Goal: Communication & Community: Answer question/provide support

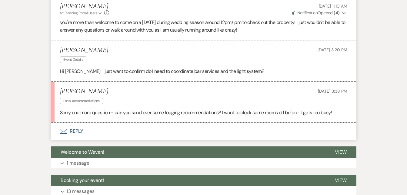
click at [92, 132] on button "Envelope Reply" at bounding box center [203, 130] width 305 height 17
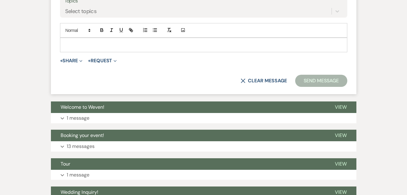
scroll to position [1223, 0]
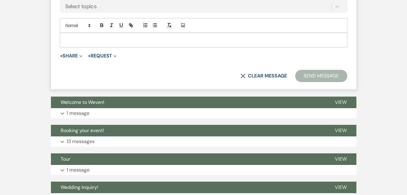
click at [94, 37] on p at bounding box center [204, 40] width 278 height 7
click at [94, 37] on p "Absolutley" at bounding box center [204, 40] width 278 height 7
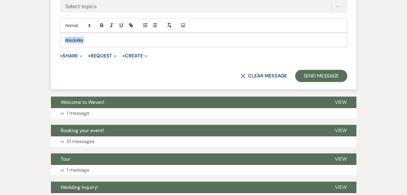
click at [94, 37] on p "Absolutley" at bounding box center [204, 40] width 278 height 7
drag, startPoint x: 94, startPoint y: 37, endPoint x: 28, endPoint y: 175, distance: 152.6
click at [127, 40] on p "Absolutely! we have the Mountains Edge in Newbury" at bounding box center [204, 40] width 278 height 7
click at [169, 42] on p "Absolutely! we have the [GEOGRAPHIC_DATA] in [GEOGRAPHIC_DATA]" at bounding box center [204, 40] width 278 height 7
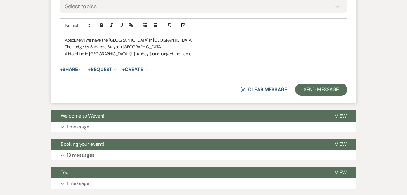
click at [151, 12] on div "Topics Select topics" at bounding box center [203, 2] width 287 height 22
click at [174, 54] on p "A Hotel Inn In Newbury (I tjink they just changed the name" at bounding box center [204, 53] width 278 height 7
click at [84, 52] on p "A Hotel Inn In Newbury (I jink they just changed the name)" at bounding box center [204, 53] width 278 height 7
click at [171, 50] on p "A [GEOGRAPHIC_DATA] in [GEOGRAPHIC_DATA] (I jink they just changed the name)" at bounding box center [204, 53] width 278 height 7
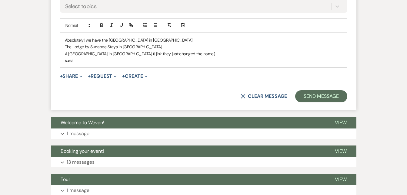
scroll to position [1222, 0]
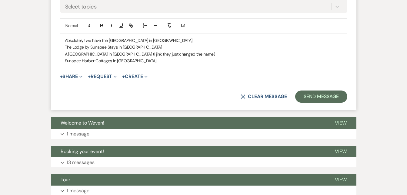
click at [139, 63] on p "Sunapee Harbor Cottages in [GEOGRAPHIC_DATA]" at bounding box center [204, 60] width 278 height 7
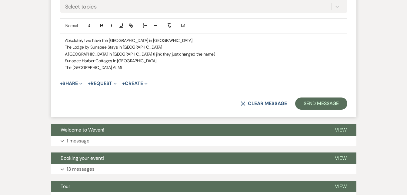
click at [138, 66] on p "The Lake Inn At Mt" at bounding box center [204, 67] width 278 height 7
click at [165, 65] on p "The Lake Inn at Mt.Sunapee in Newbury" at bounding box center [204, 67] width 278 height 7
click at [92, 67] on p "The Lake Inn at Mt.Sunapee in Newbury" at bounding box center [204, 67] width 278 height 7
click at [165, 62] on p "Sunapee Harbor Cottages in [GEOGRAPHIC_DATA]" at bounding box center [204, 60] width 278 height 7
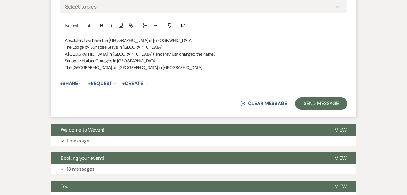
click at [142, 69] on p "The [GEOGRAPHIC_DATA] at [GEOGRAPHIC_DATA] in [GEOGRAPHIC_DATA]" at bounding box center [204, 67] width 278 height 7
click at [304, 99] on button "Send Message" at bounding box center [321, 103] width 52 height 12
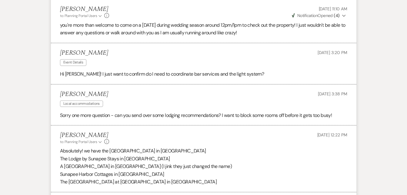
scroll to position [1026, 0]
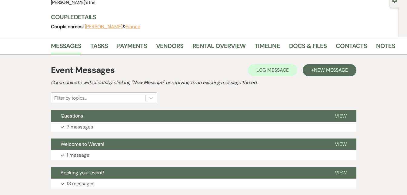
scroll to position [63, 0]
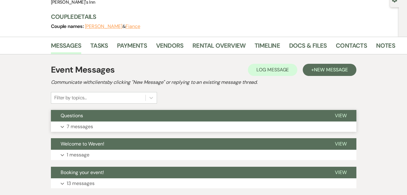
click at [80, 125] on p "7 messages" at bounding box center [80, 126] width 26 height 8
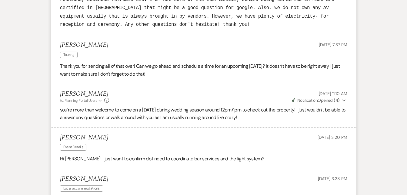
scroll to position [925, 0]
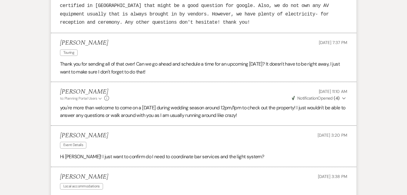
click at [249, 158] on p "Hi [PERSON_NAME]! I just want to confirm do I need to coordinate bar services a…" at bounding box center [203, 156] width 287 height 8
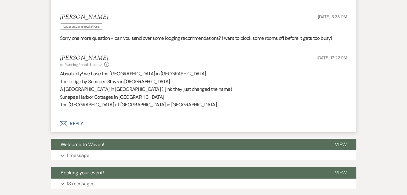
scroll to position [1077, 0]
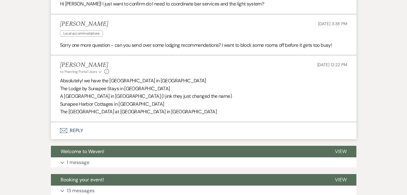
click at [79, 128] on button "Envelope Reply" at bounding box center [203, 130] width 305 height 17
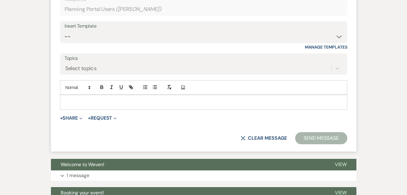
scroll to position [1266, 0]
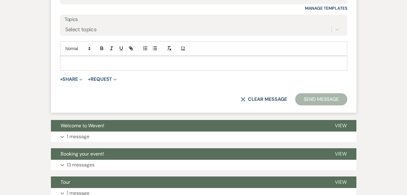
click at [82, 65] on p at bounding box center [204, 63] width 278 height 7
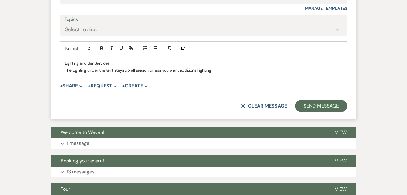
click at [215, 68] on p "The Lighting under the tent stays up all season unless you want additional ligh…" at bounding box center [204, 70] width 278 height 7
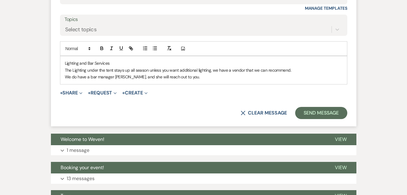
click at [206, 80] on p "We do have a bar manager [PERSON_NAME], and she will reach out to you." at bounding box center [204, 76] width 278 height 7
click at [308, 113] on button "Send Message" at bounding box center [321, 113] width 52 height 12
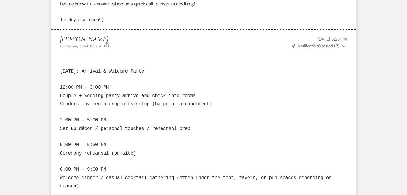
scroll to position [0, 0]
